Goal: Book appointment/travel/reservation

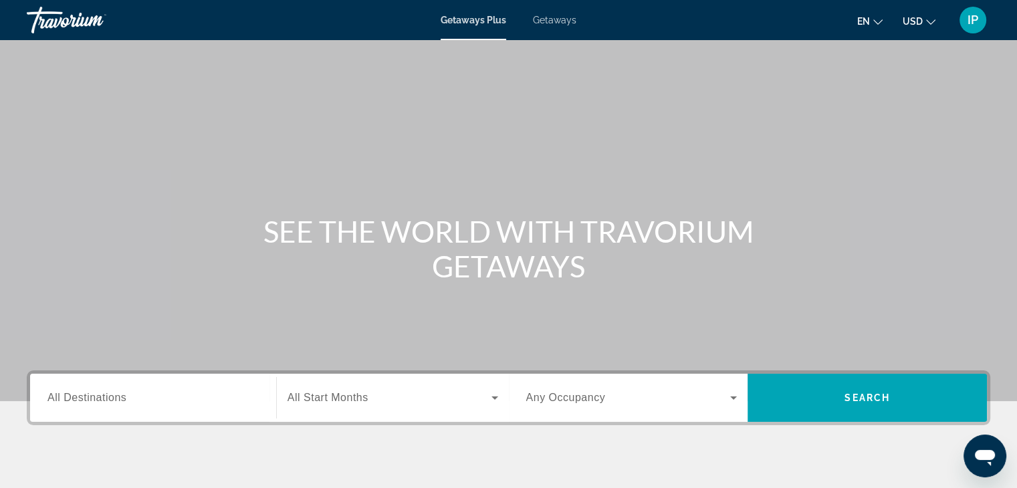
scroll to position [201, 0]
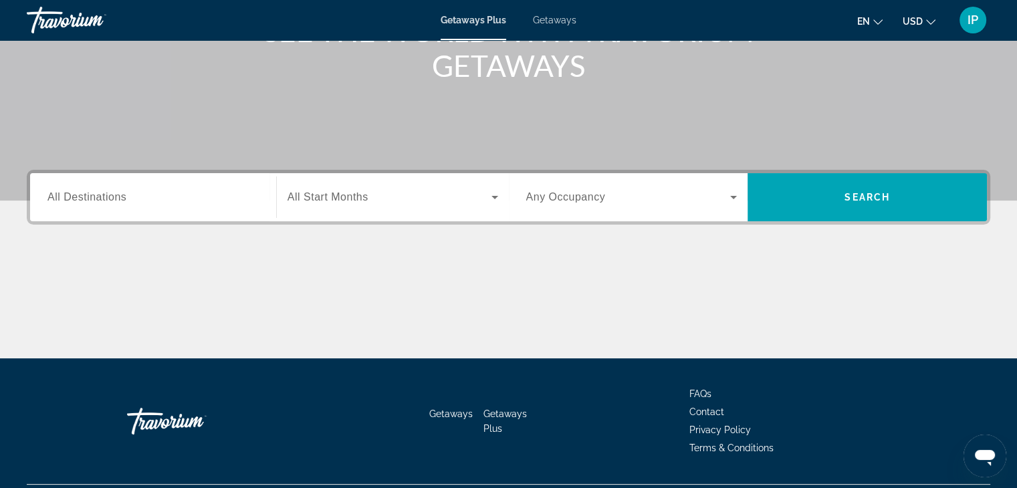
click at [551, 18] on span "Getaways" at bounding box center [554, 20] width 43 height 11
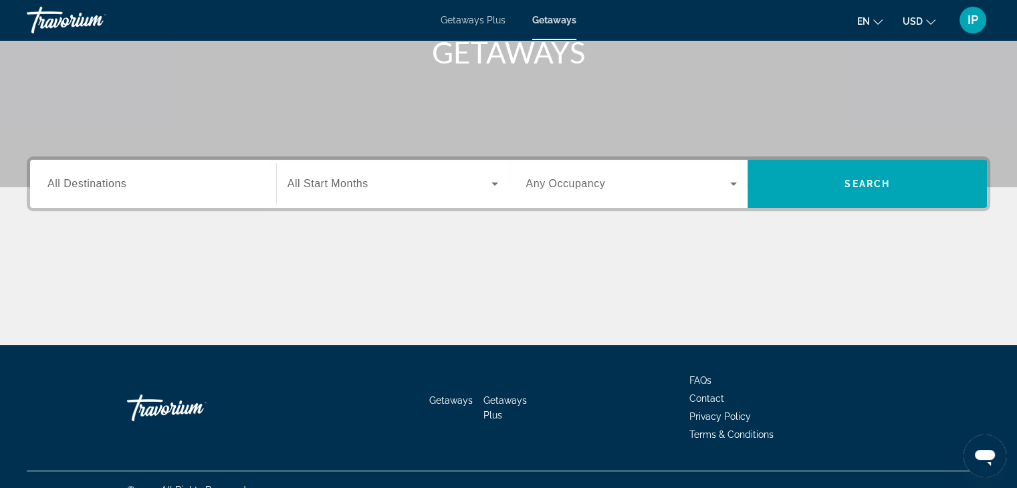
scroll to position [235, 0]
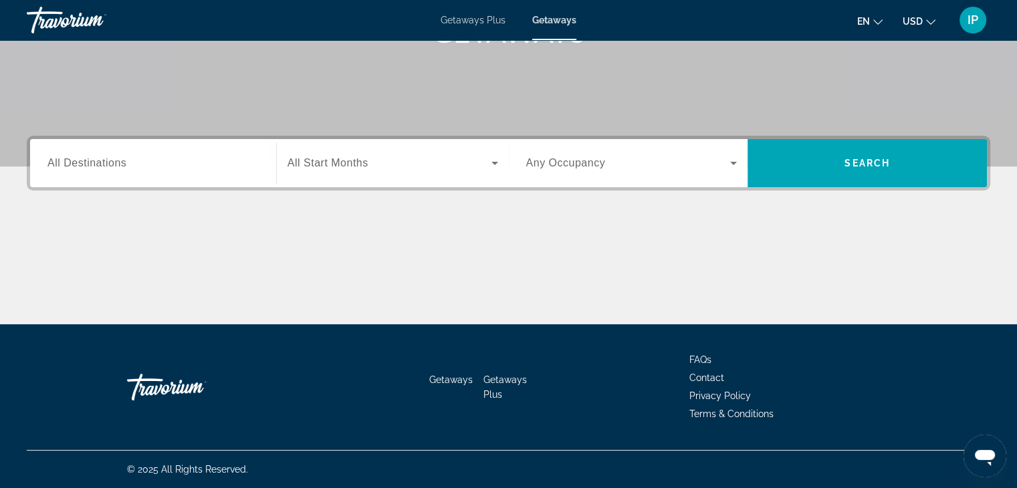
click at [104, 160] on span "All Destinations" at bounding box center [86, 162] width 79 height 11
click at [104, 160] on input "Destination All Destinations" at bounding box center [152, 164] width 211 height 16
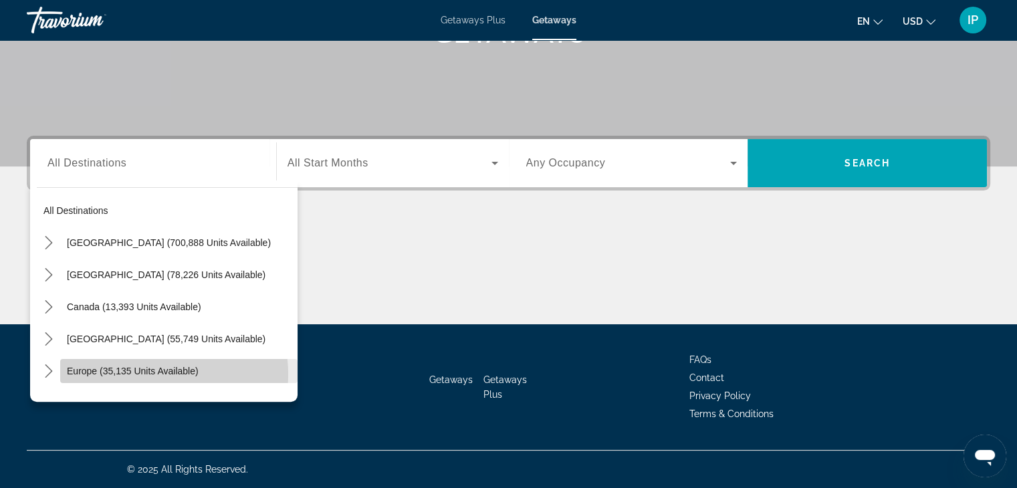
click at [147, 374] on span "Europe (35,135 units available)" at bounding box center [133, 371] width 132 height 11
type input "**********"
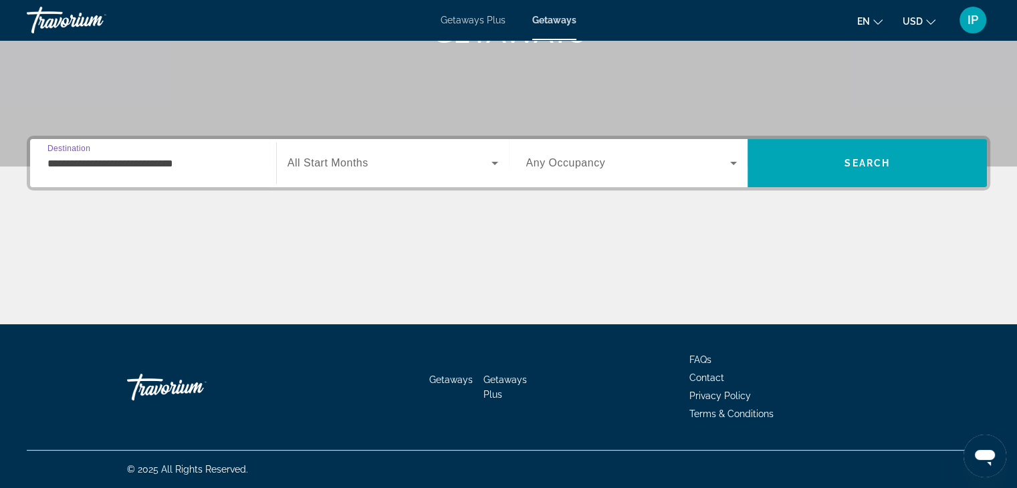
click at [495, 167] on icon "Search widget" at bounding box center [495, 163] width 16 height 16
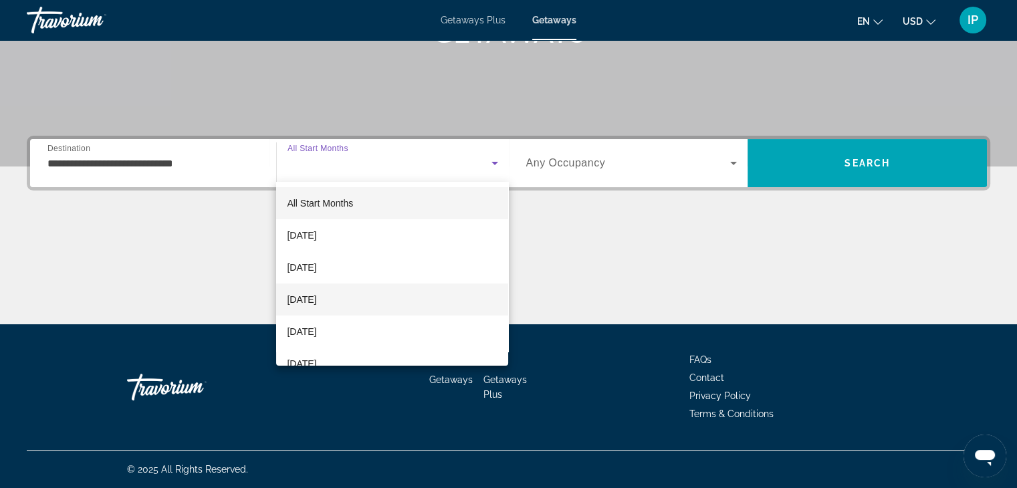
click at [316, 300] on span "[DATE]" at bounding box center [301, 300] width 29 height 16
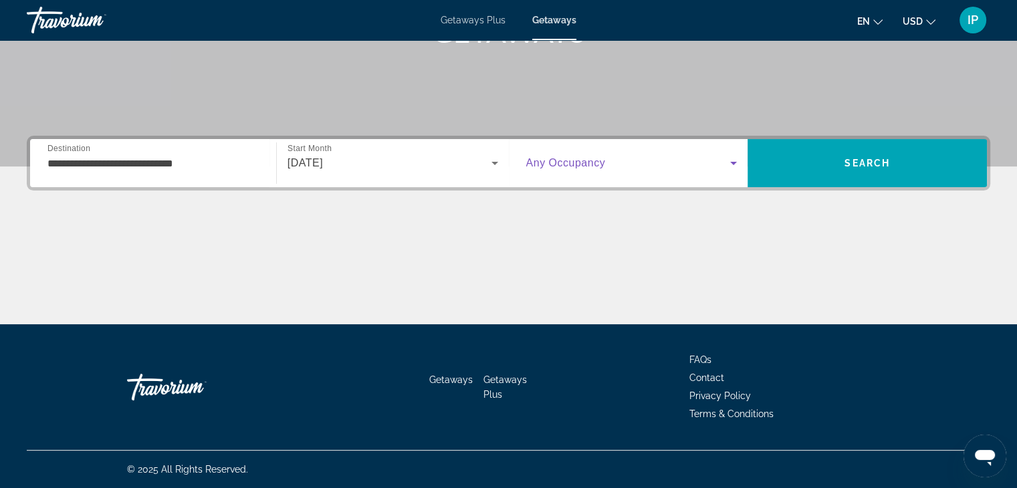
click at [705, 162] on span "Search widget" at bounding box center [628, 163] width 205 height 16
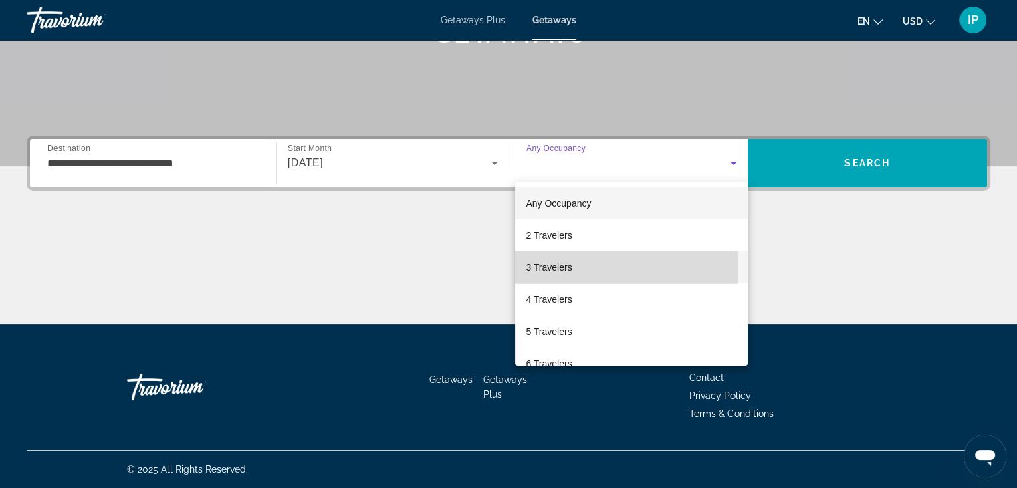
click at [554, 267] on span "3 Travelers" at bounding box center [549, 267] width 46 height 16
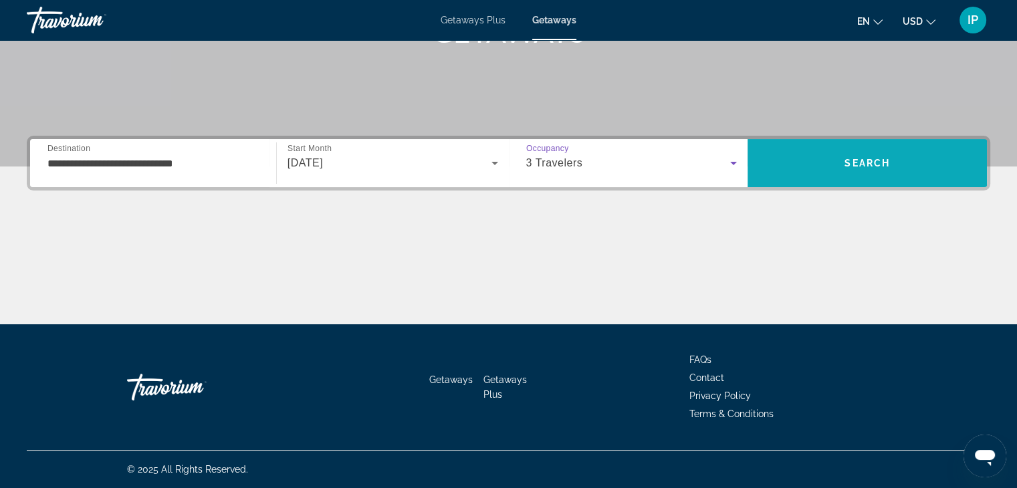
click at [828, 169] on span "Search" at bounding box center [867, 163] width 239 height 32
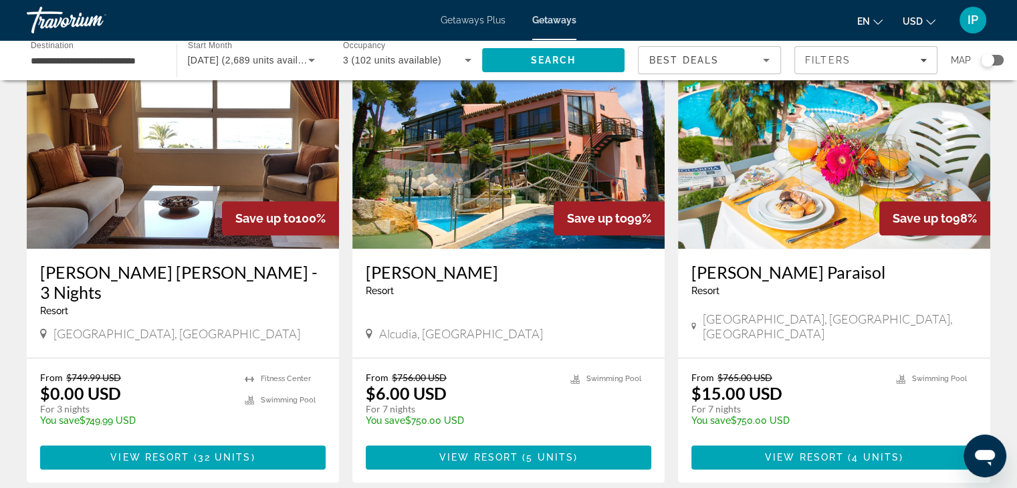
scroll to position [1495, 0]
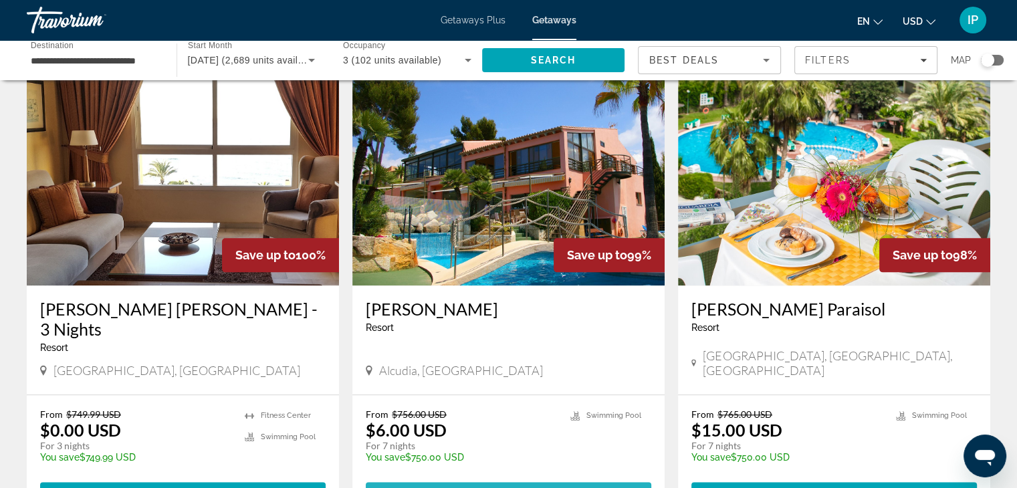
click at [518, 487] on span "View Resort" at bounding box center [478, 494] width 79 height 11
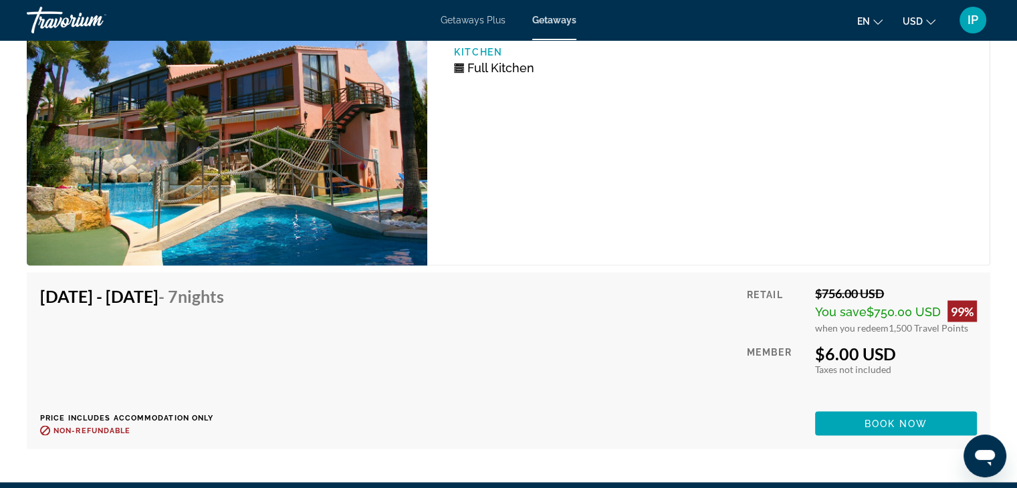
scroll to position [2520, 0]
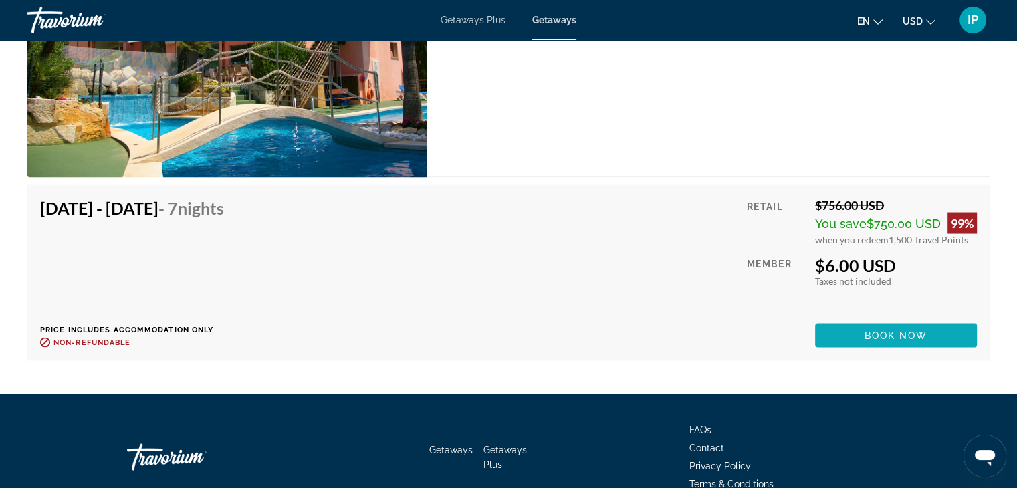
click at [893, 330] on span "Book now" at bounding box center [897, 335] width 64 height 11
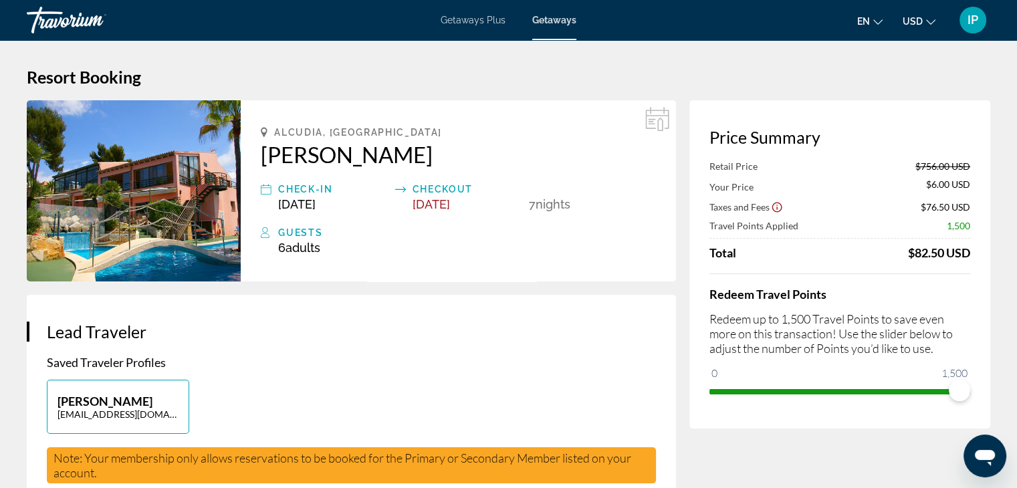
click at [974, 27] on div "IP" at bounding box center [973, 20] width 27 height 27
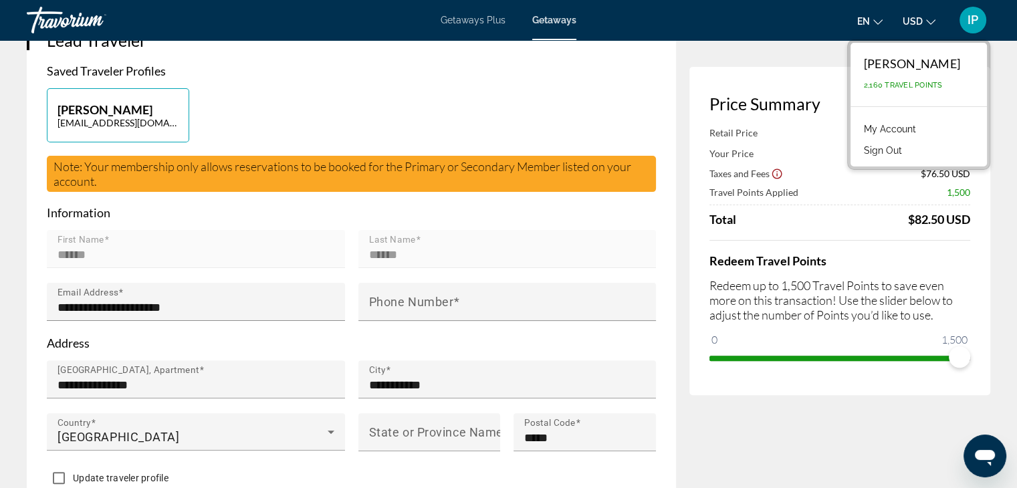
scroll to position [264, 0]
